Goal: Task Accomplishment & Management: Manage account settings

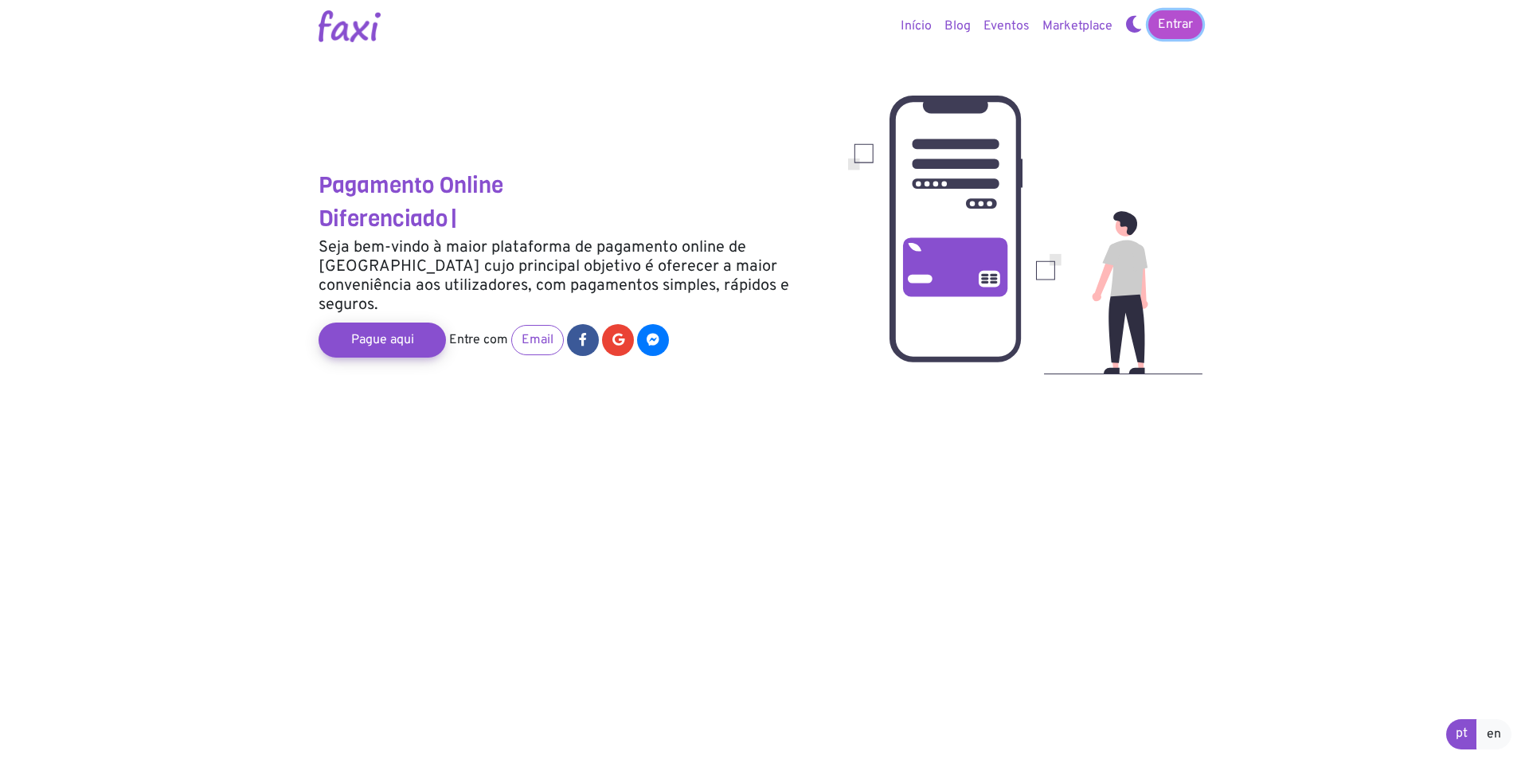
click at [1191, 25] on link "Entrar" at bounding box center [1176, 24] width 54 height 29
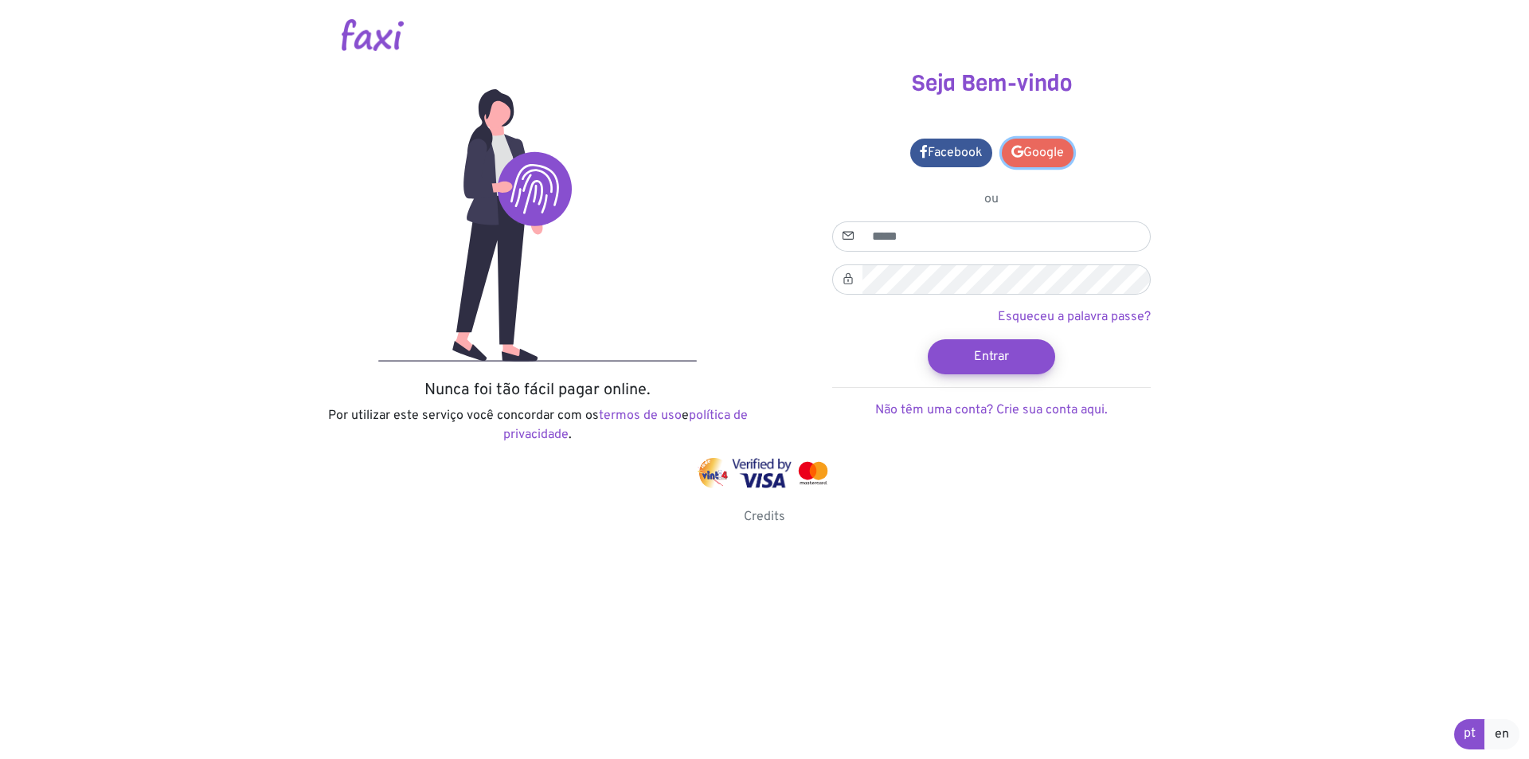
click at [1047, 147] on link "Google" at bounding box center [1038, 153] width 72 height 29
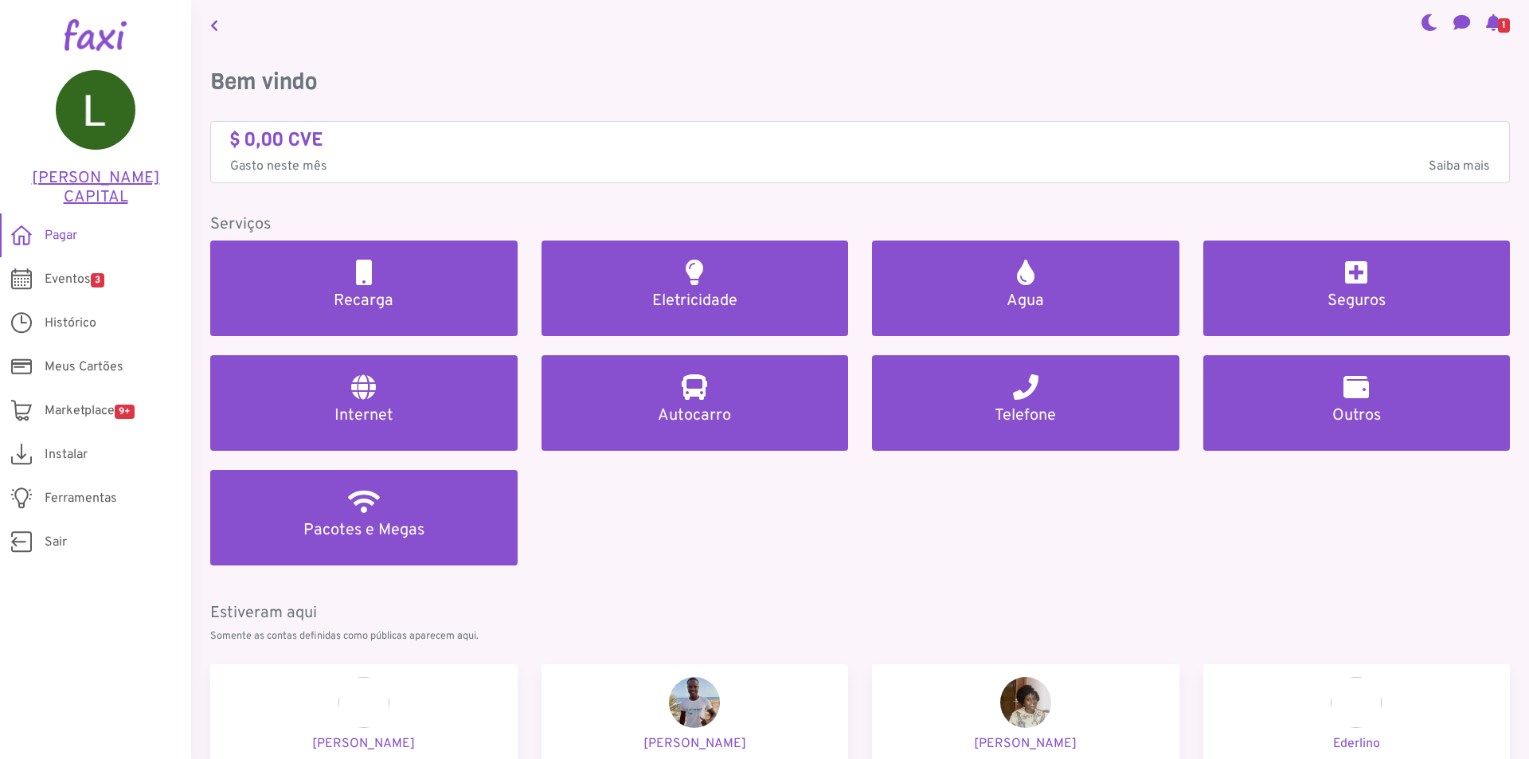
click at [123, 175] on h5 "[PERSON_NAME] CAPITAL" at bounding box center [95, 188] width 143 height 38
select select
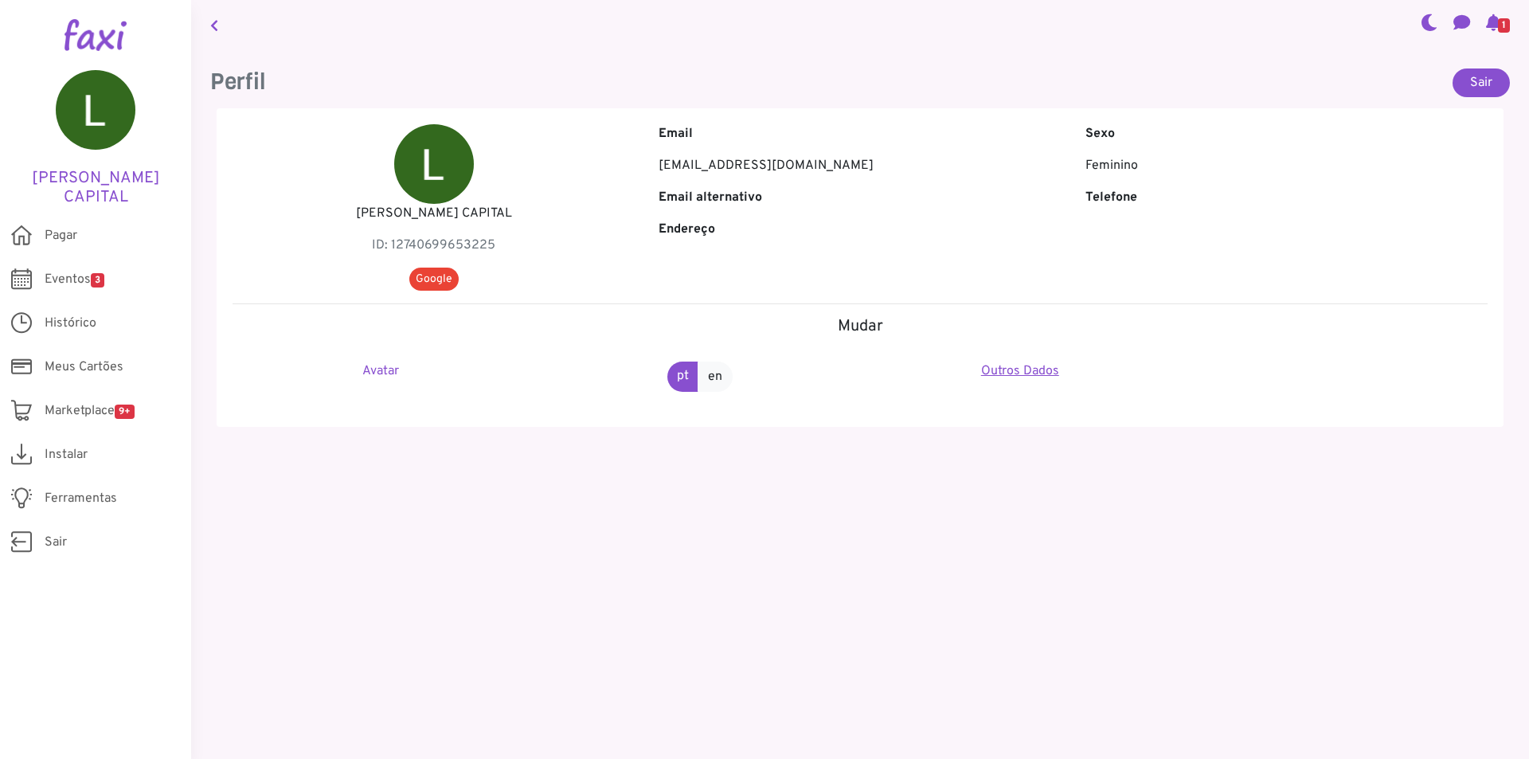
click at [1003, 372] on link "Outros Dados" at bounding box center [1020, 371] width 78 height 16
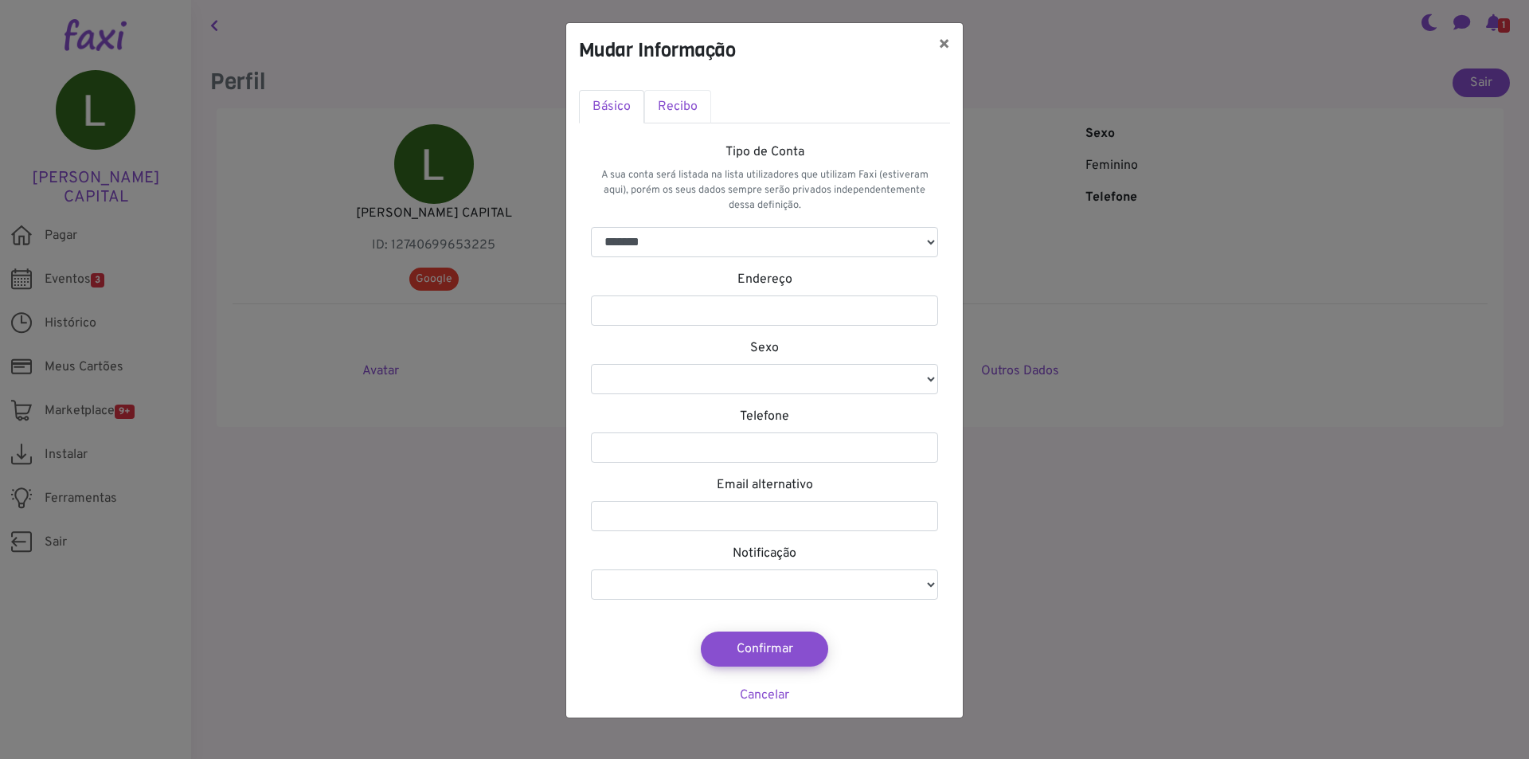
click at [675, 90] on link "Recibo" at bounding box center [677, 106] width 67 height 33
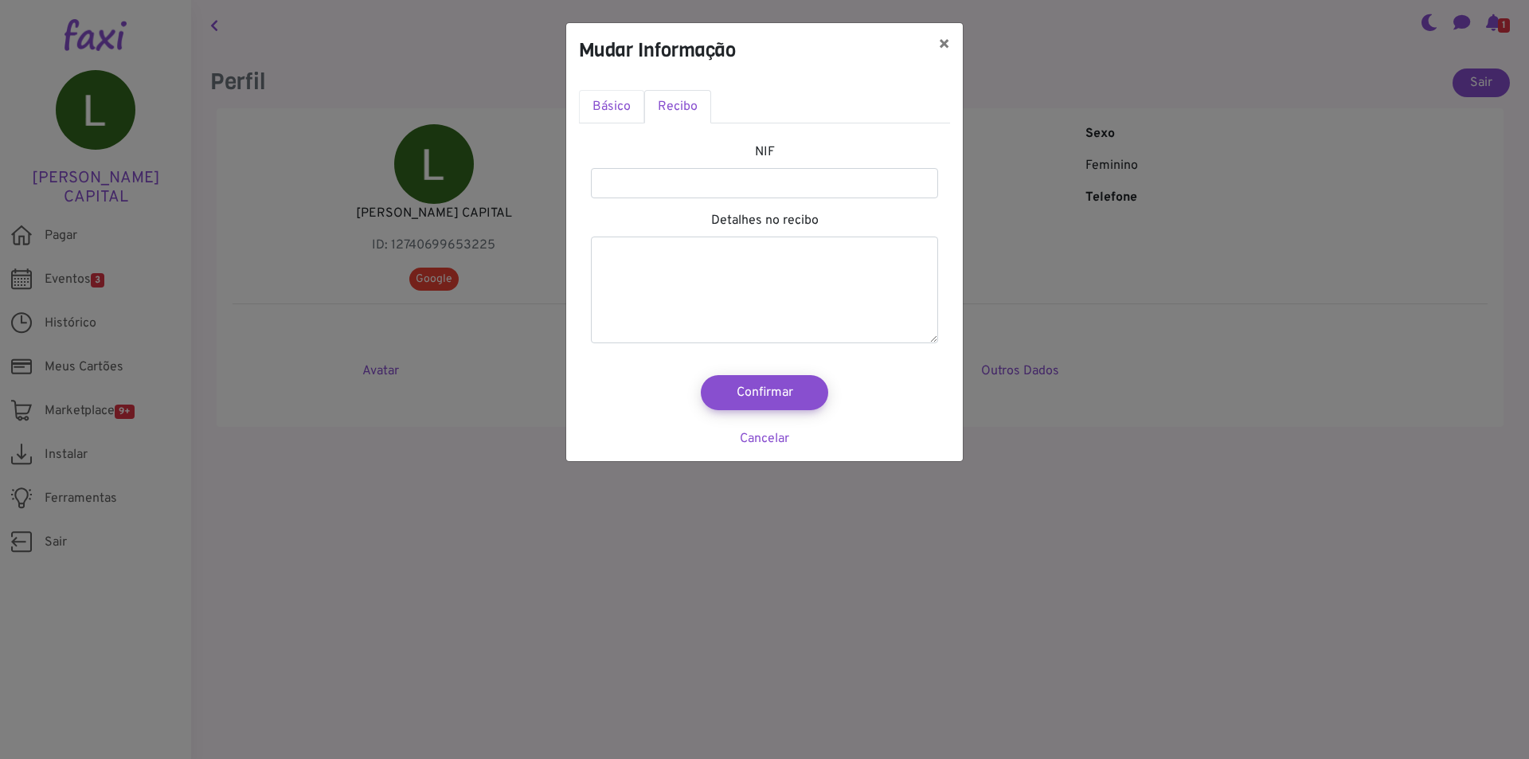
click at [620, 105] on link "Básico" at bounding box center [611, 106] width 65 height 33
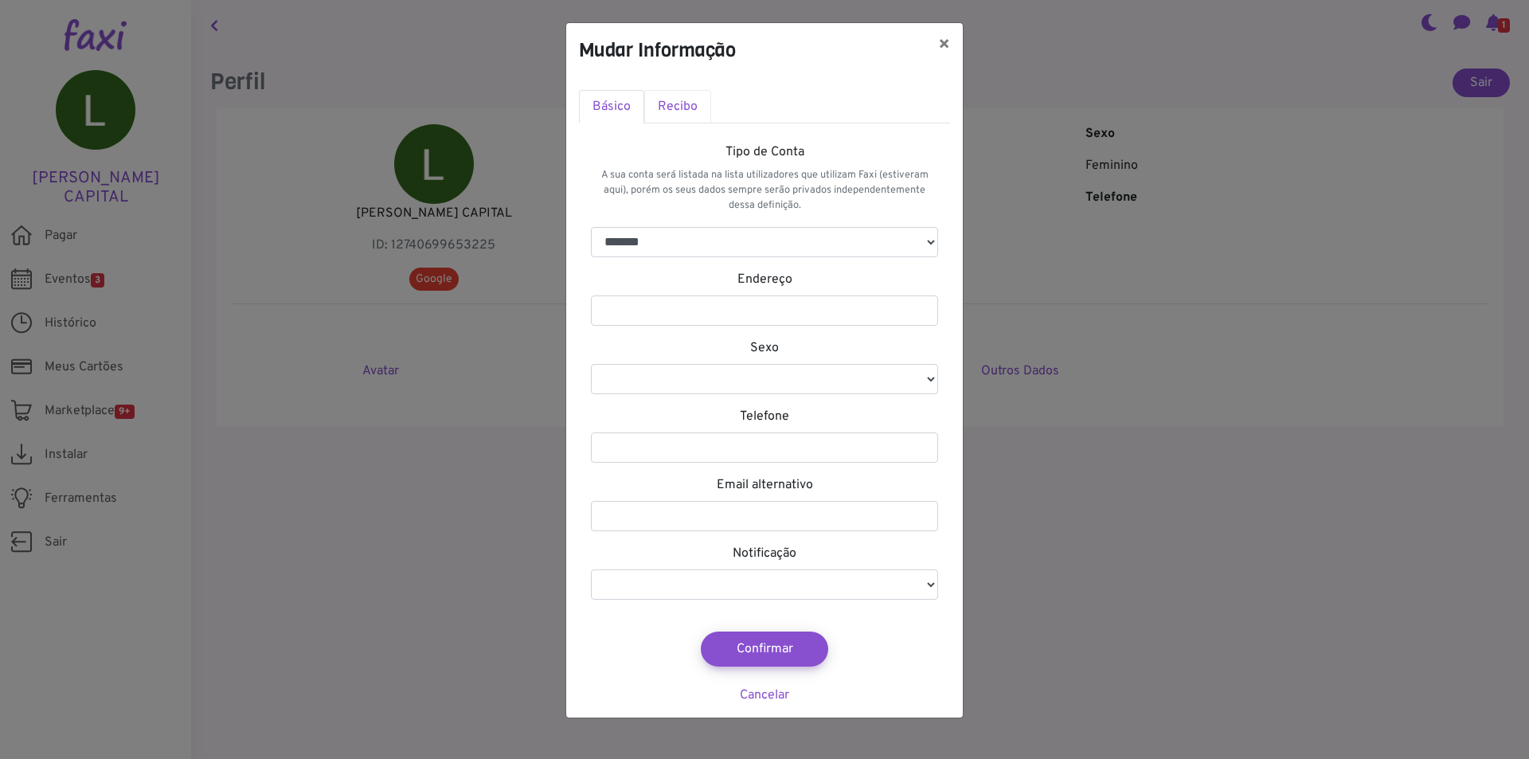
click at [689, 112] on link "Recibo" at bounding box center [677, 106] width 67 height 33
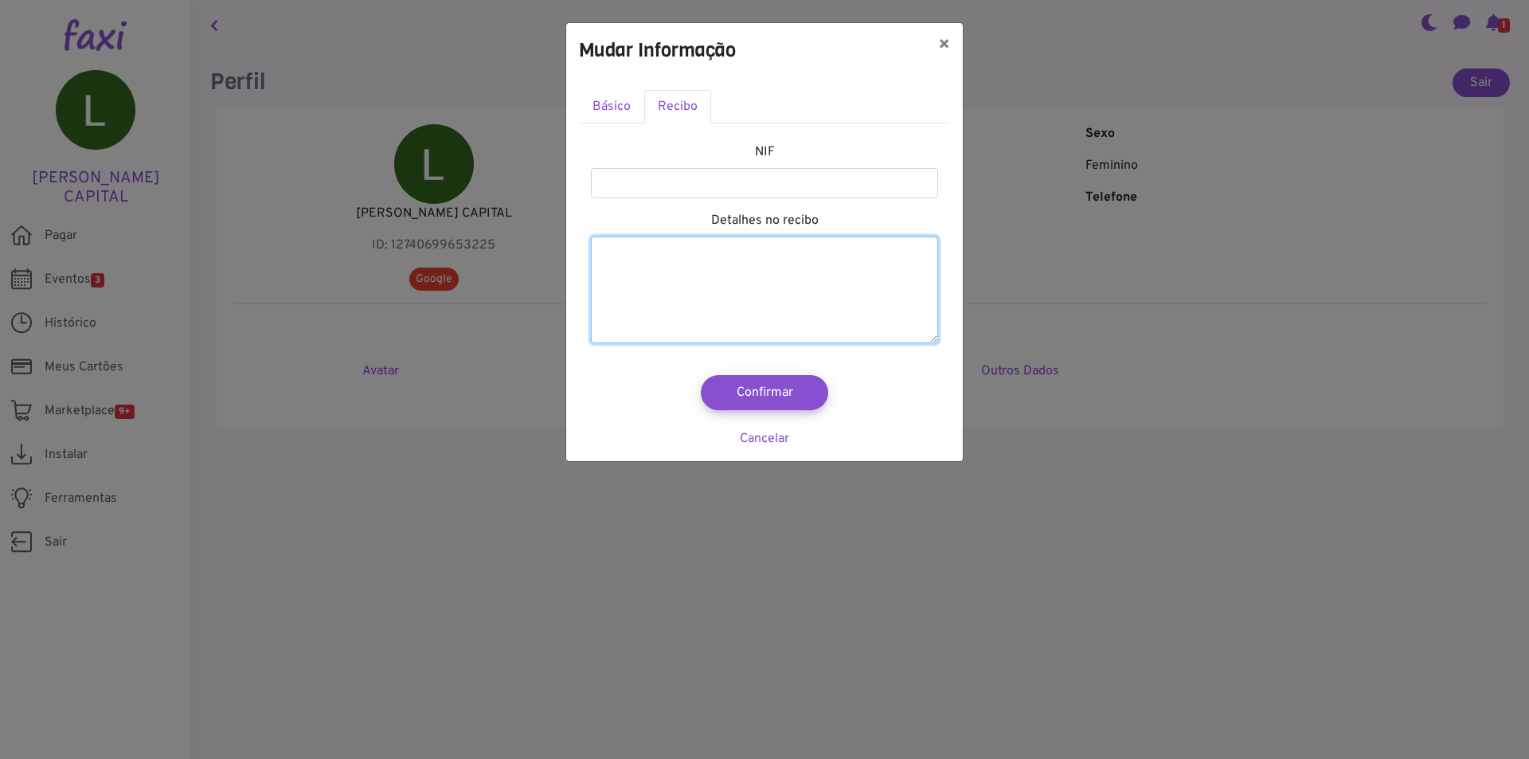
click at [738, 283] on textarea at bounding box center [764, 290] width 347 height 107
click at [945, 45] on button "×" at bounding box center [944, 45] width 37 height 45
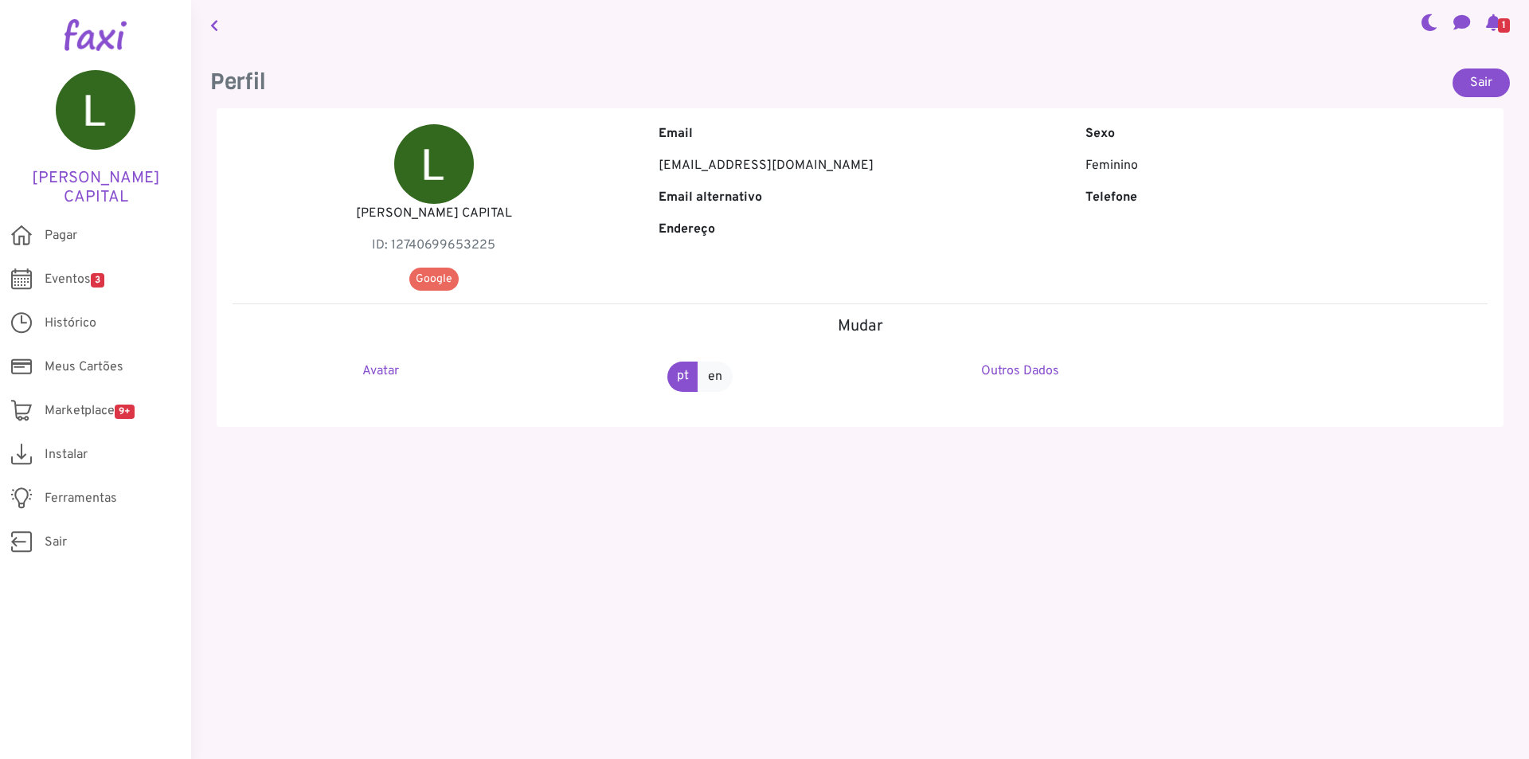
click at [437, 279] on span "Google" at bounding box center [433, 279] width 49 height 23
click at [76, 228] on span "Pagar" at bounding box center [61, 235] width 33 height 19
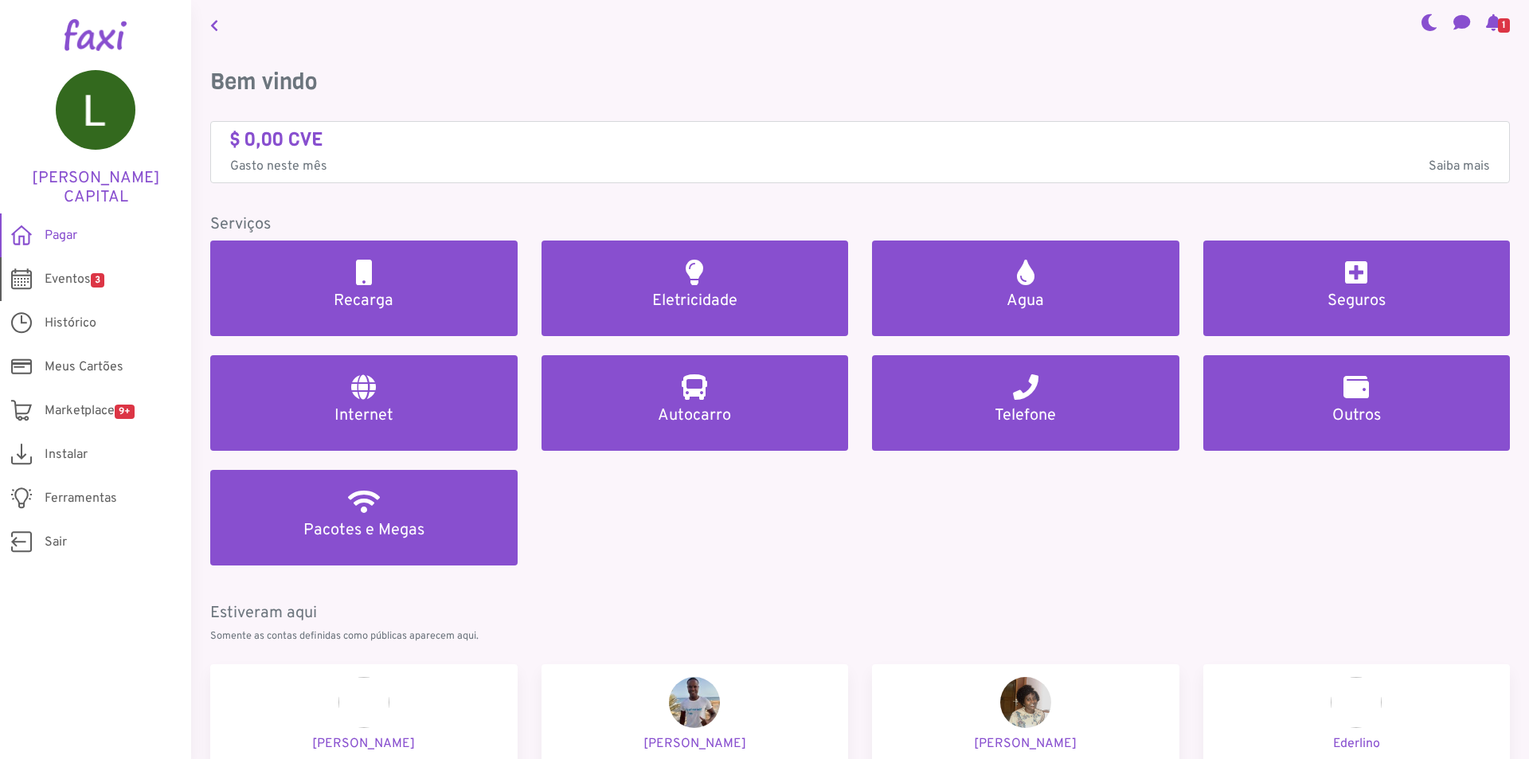
click at [92, 267] on link "Eventos 3" at bounding box center [95, 279] width 191 height 44
